Goal: Task Accomplishment & Management: Manage account settings

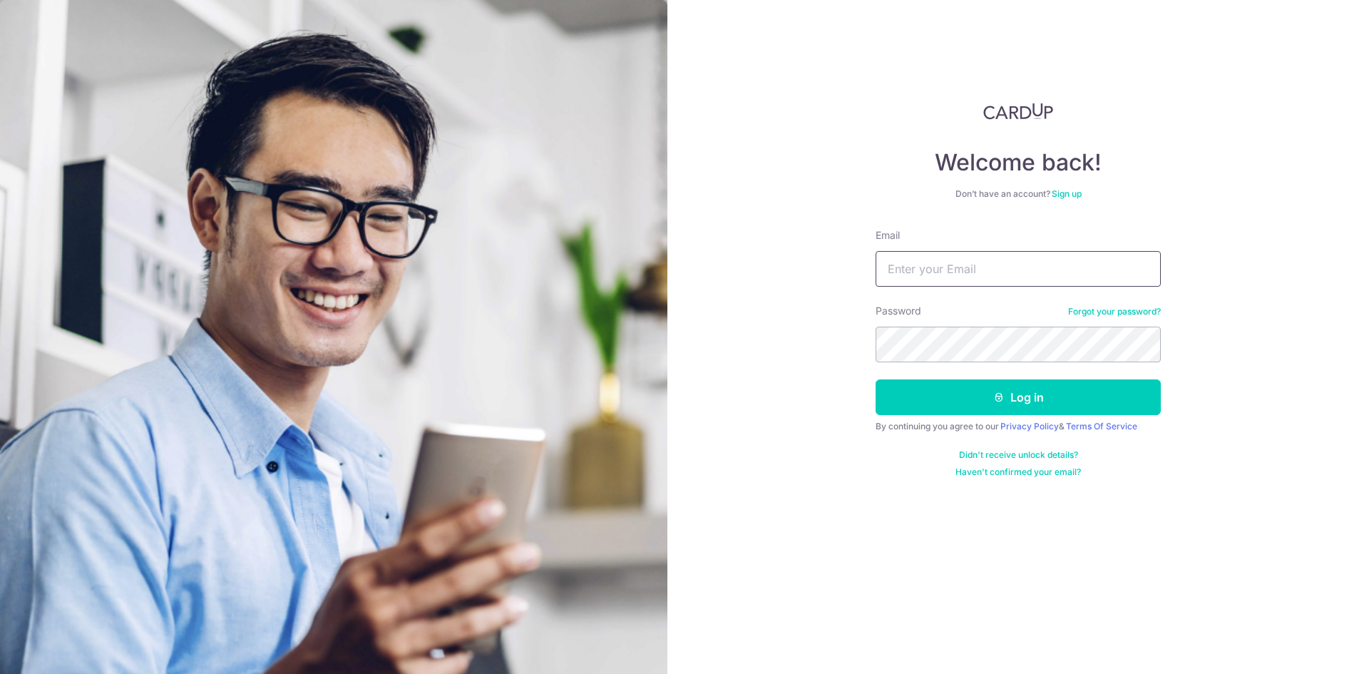
click at [1047, 272] on input "Email" at bounding box center [1017, 269] width 285 height 36
type input "[EMAIL_ADDRESS][DOMAIN_NAME]"
click at [875, 379] on button "Log in" at bounding box center [1017, 397] width 285 height 36
click at [1075, 400] on button "Log in" at bounding box center [1017, 397] width 285 height 36
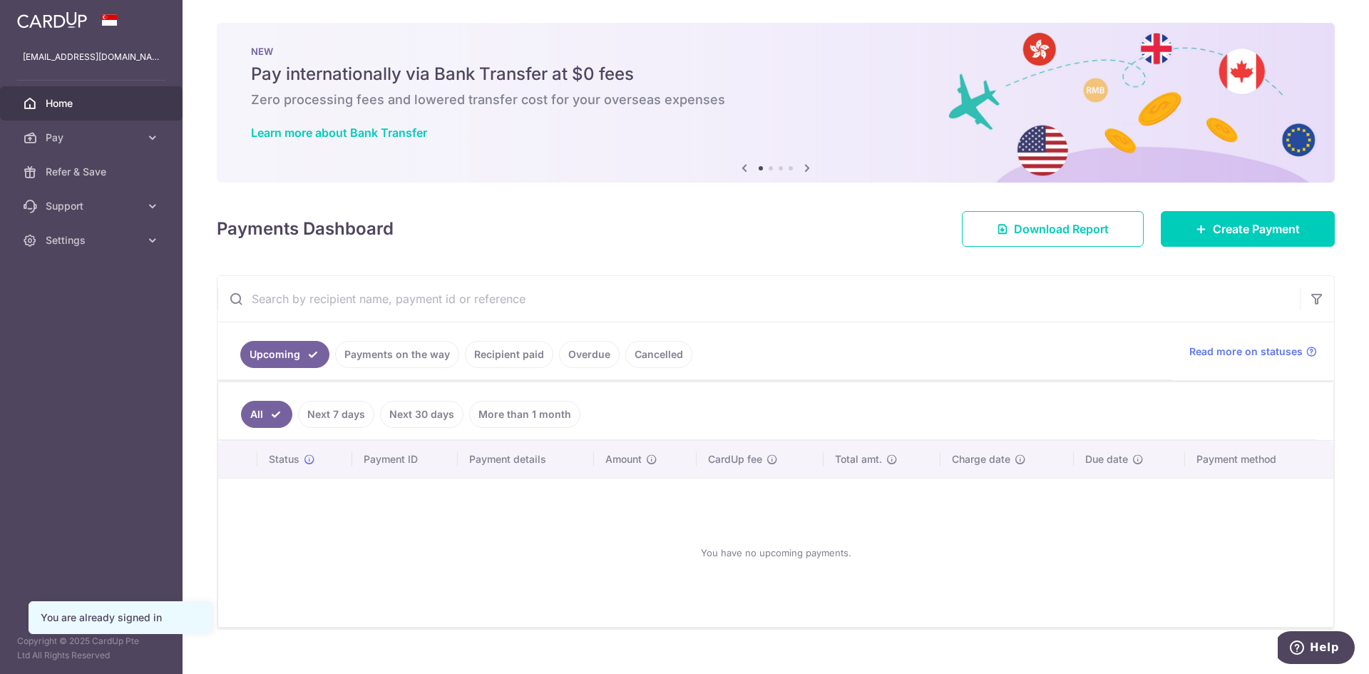
click at [524, 359] on link "Recipient paid" at bounding box center [509, 354] width 88 height 27
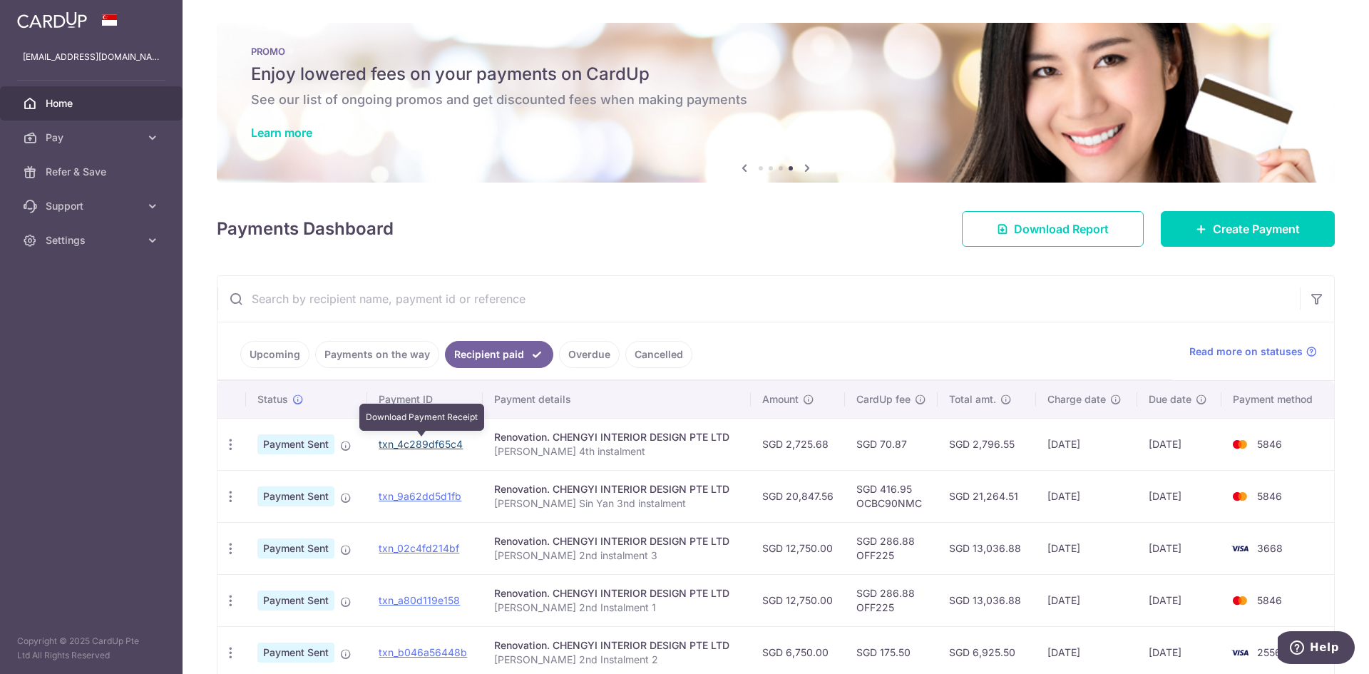
click at [404, 442] on link "txn_4c289df65c4" at bounding box center [421, 444] width 84 height 12
